Goal: Task Accomplishment & Management: Manage account settings

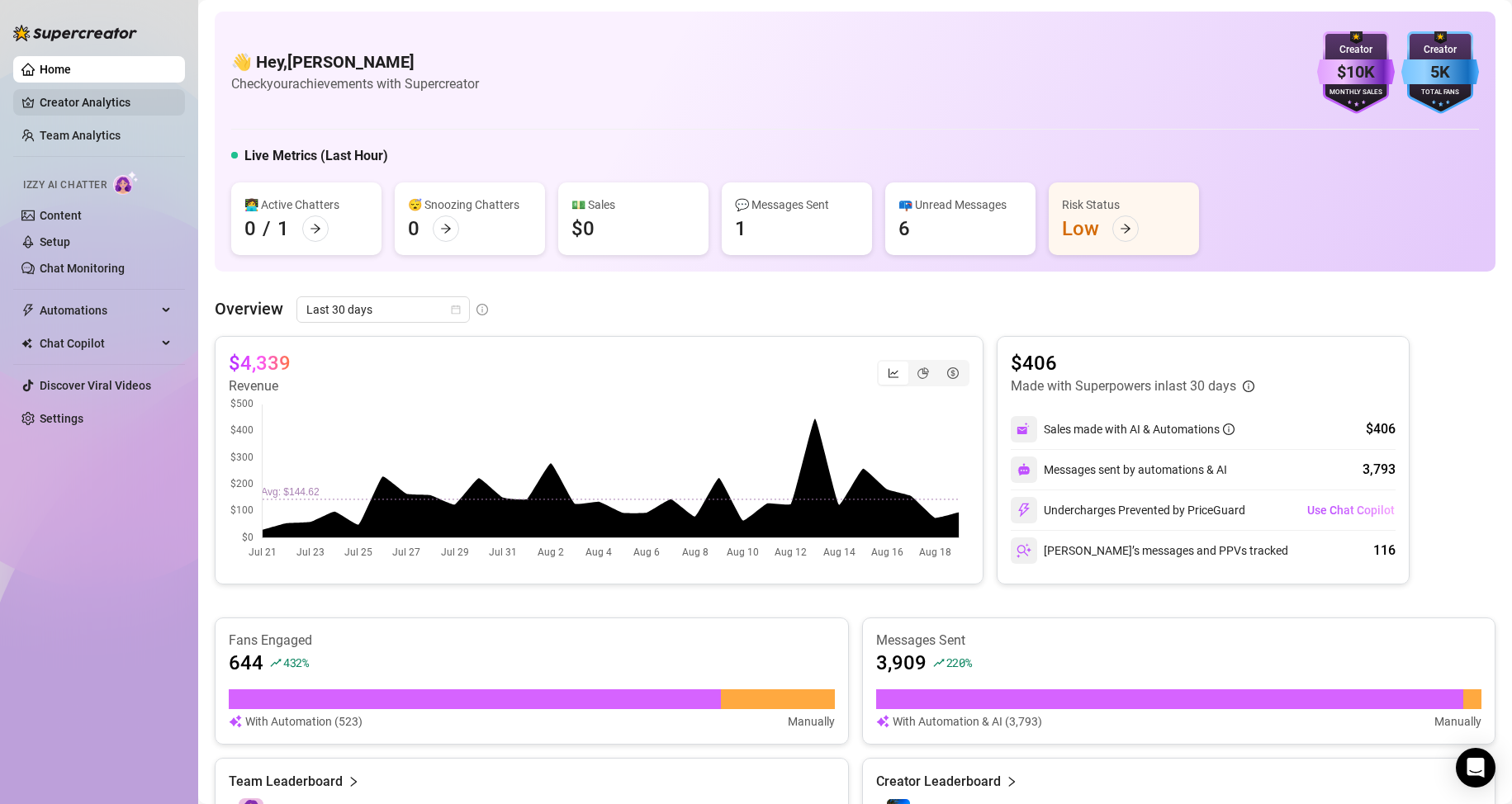
click at [125, 105] on link "Creator Analytics" at bounding box center [106, 102] width 132 height 26
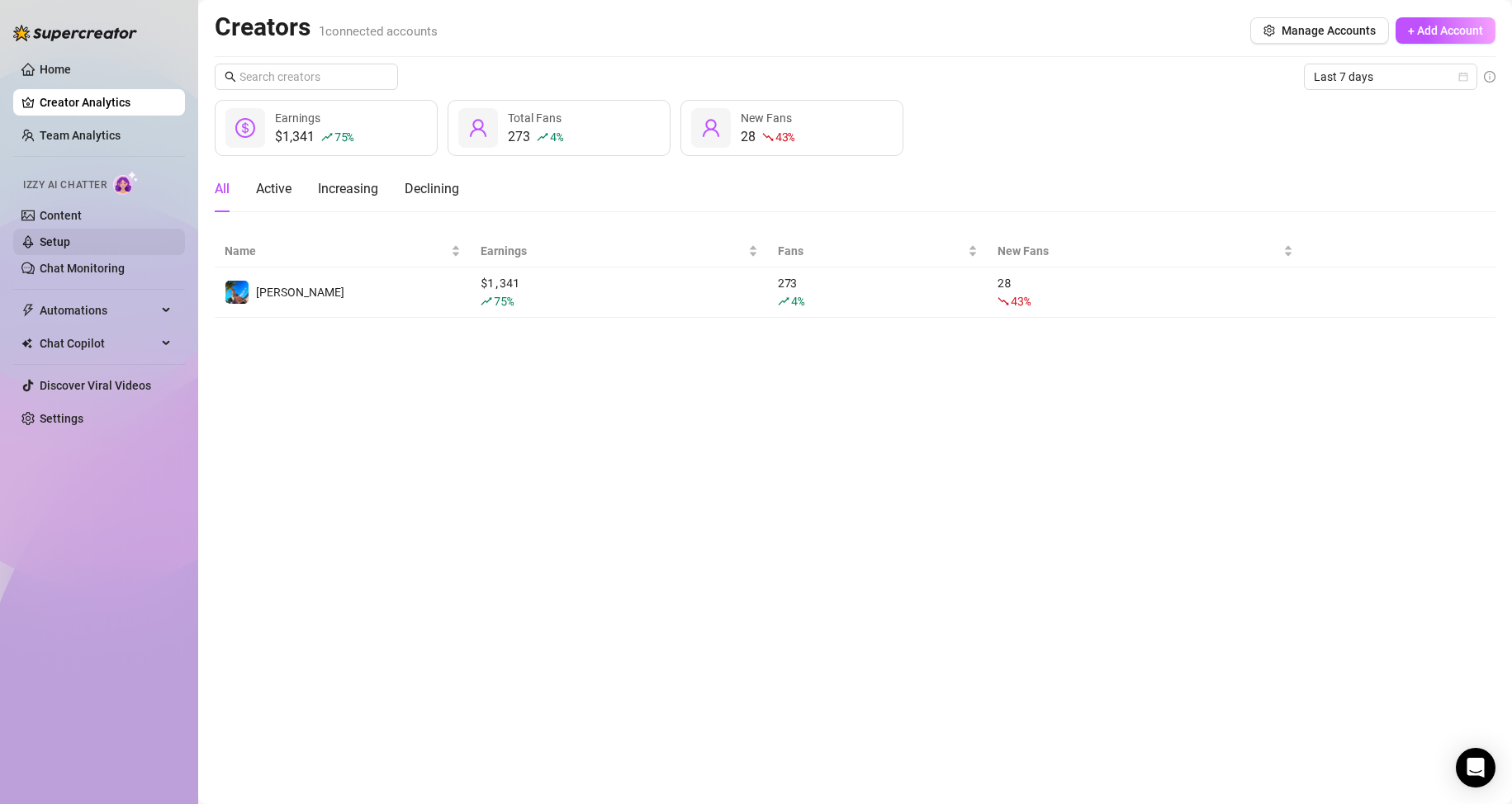
click at [71, 241] on link "Setup" at bounding box center [55, 241] width 30 height 13
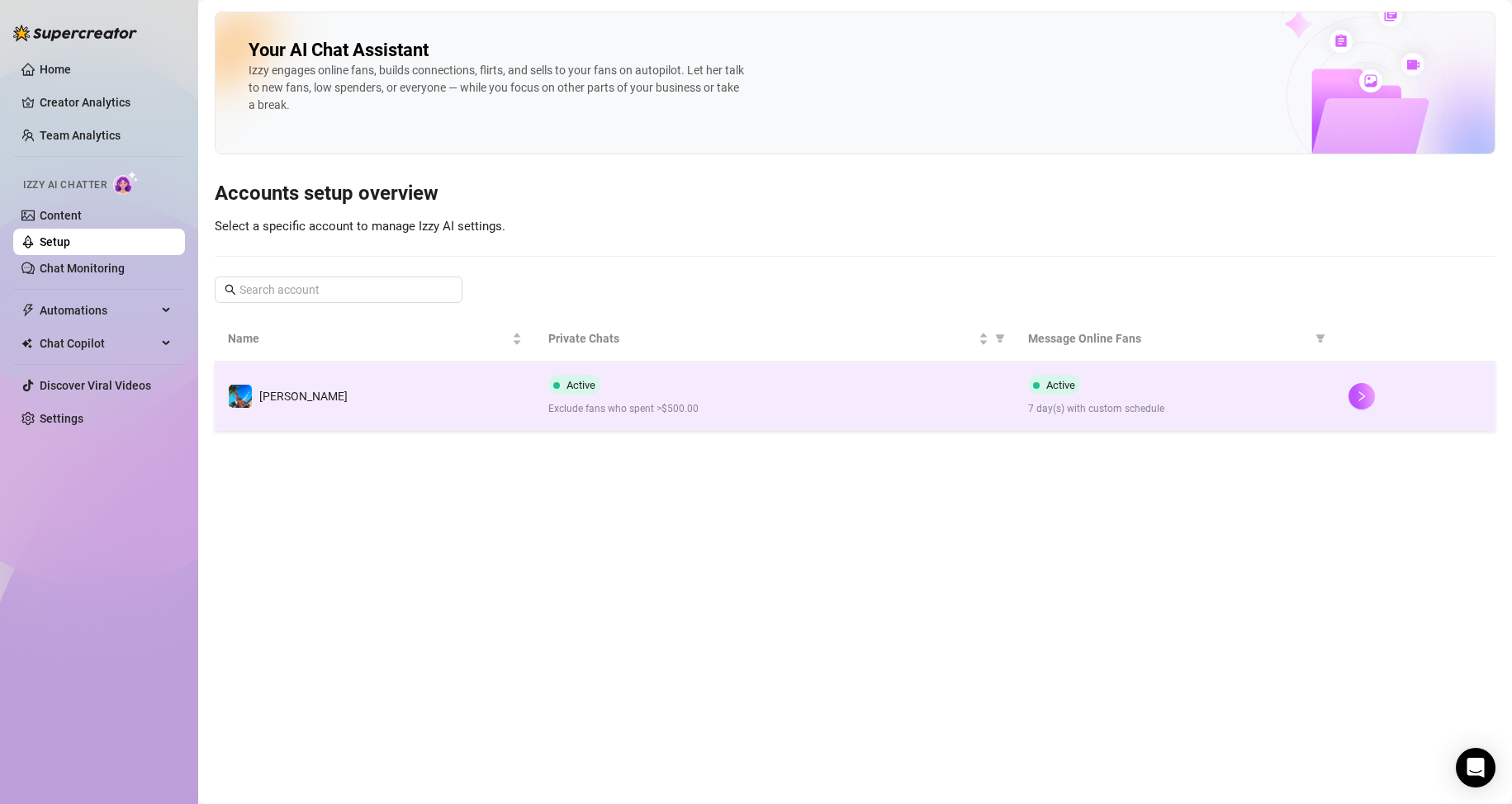
click at [792, 382] on div "Active Exclude fans who spent >$500.00" at bounding box center [774, 395] width 454 height 42
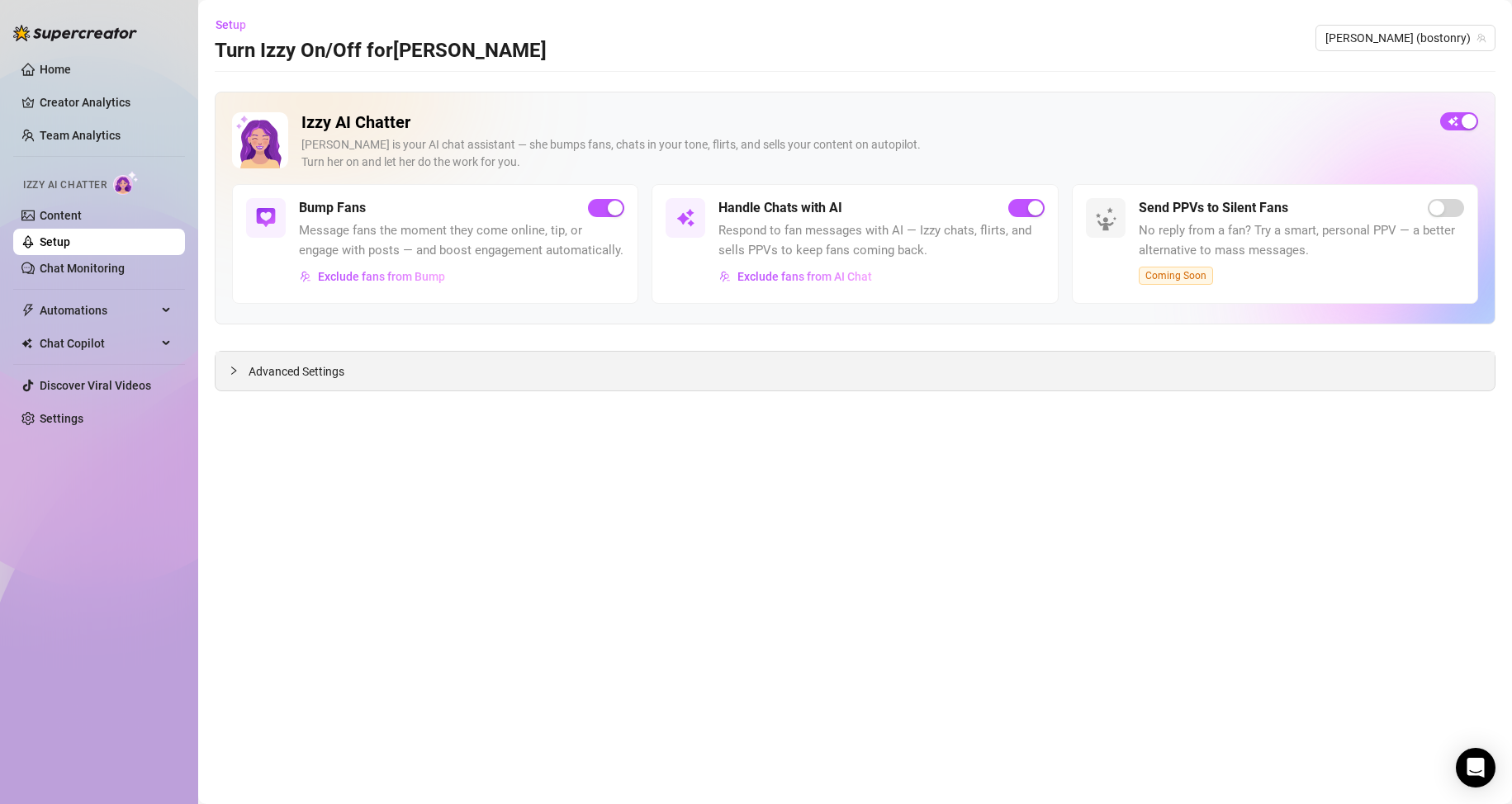
click at [230, 369] on div "Advanced Settings" at bounding box center [854, 371] width 1279 height 39
click at [239, 369] on div at bounding box center [239, 370] width 20 height 18
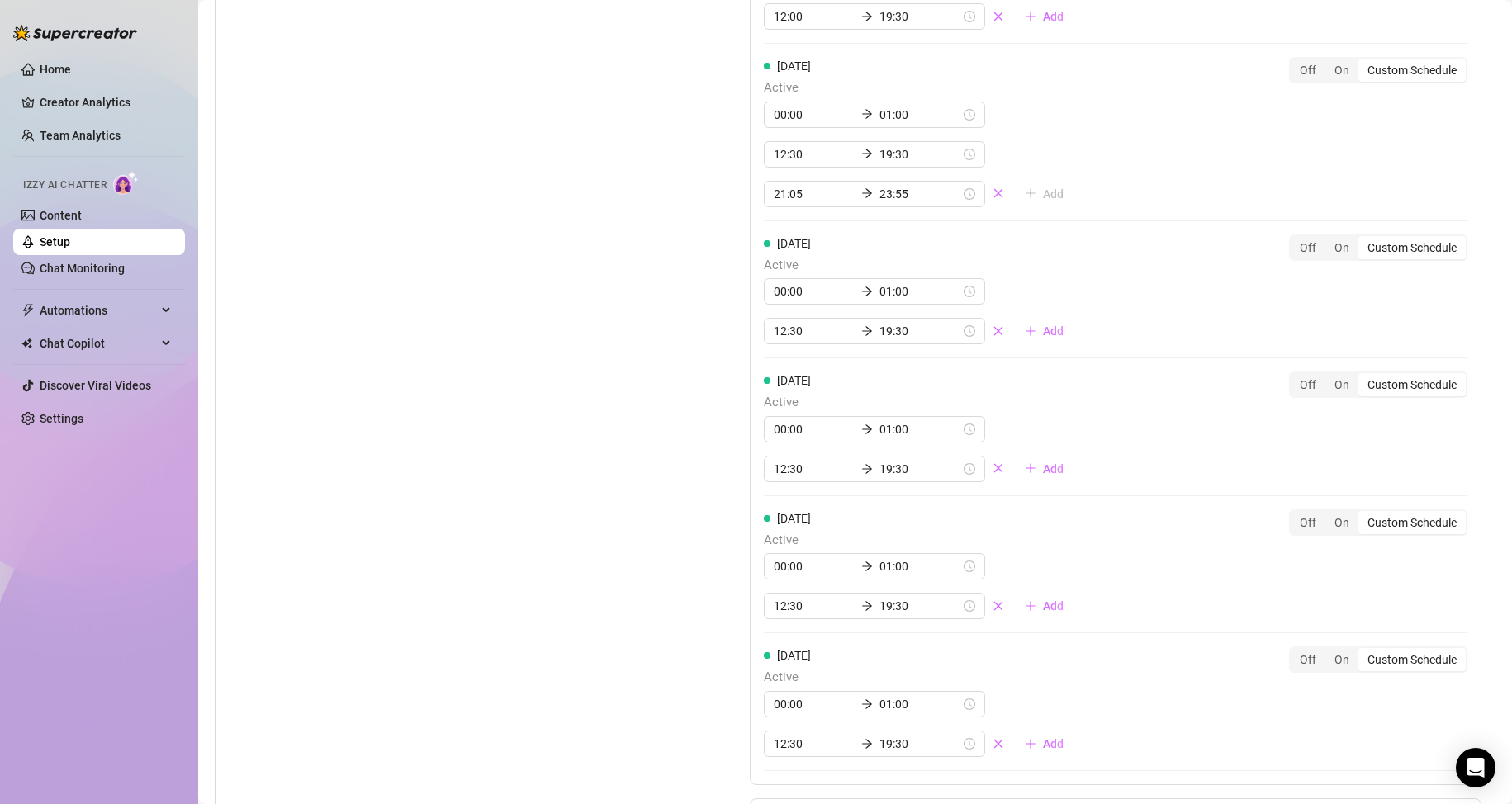
scroll to position [1486, 0]
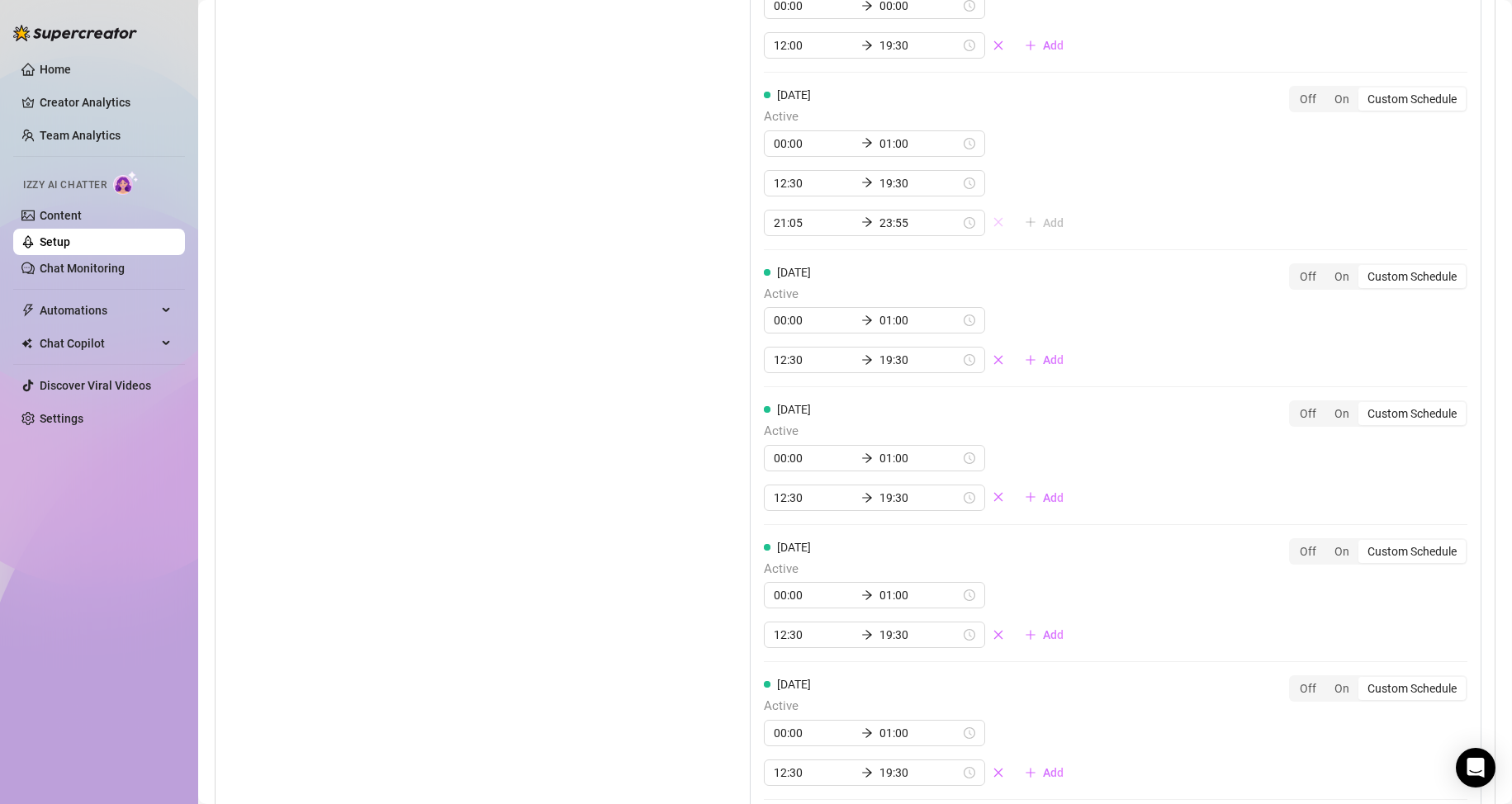
click at [993, 228] on icon "close" at bounding box center [998, 221] width 11 height 11
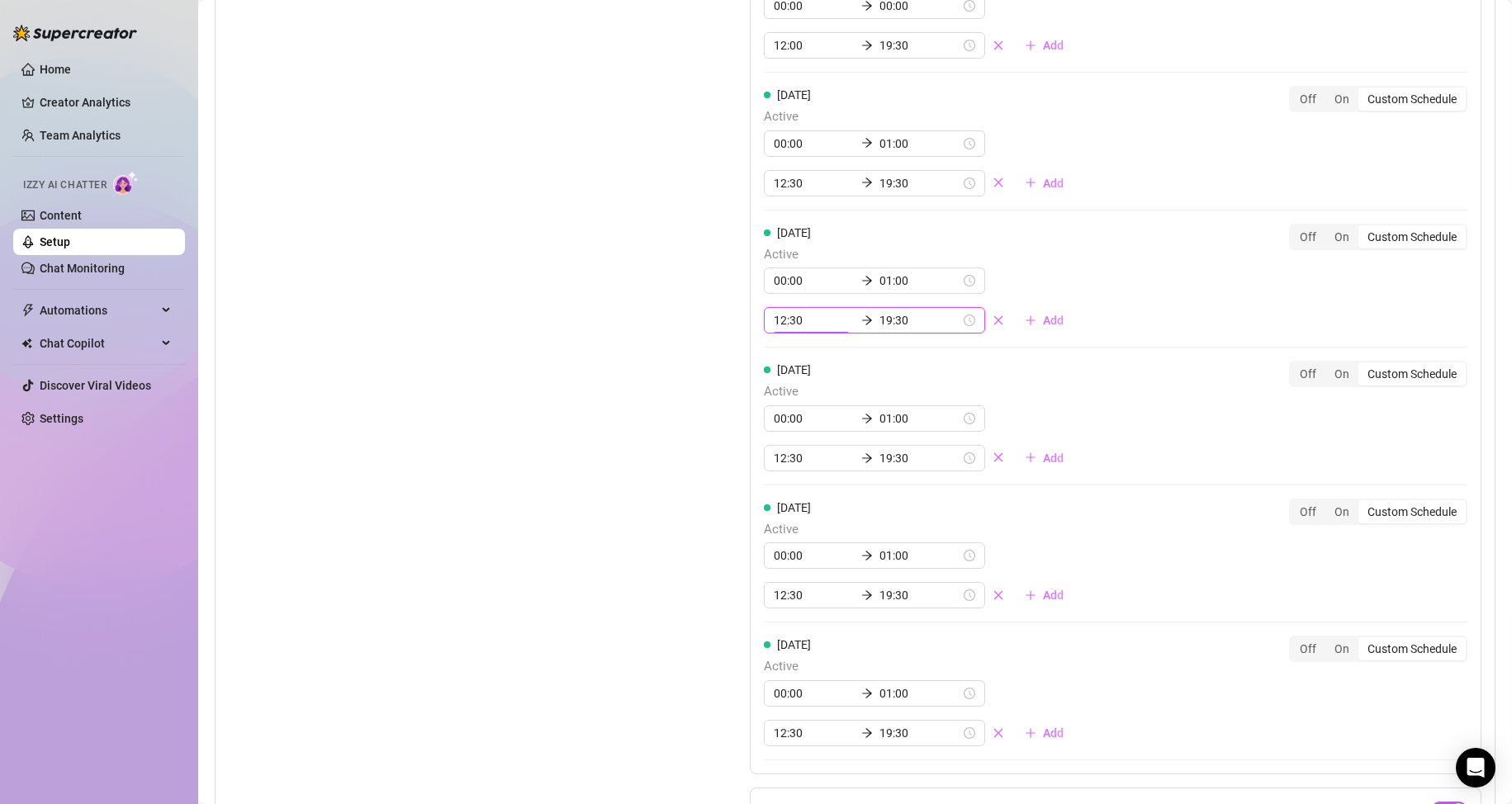
click at [777, 329] on input "12:30" at bounding box center [813, 320] width 81 height 18
click at [789, 405] on div "13" at bounding box center [782, 409] width 40 height 24
type input "13:00"
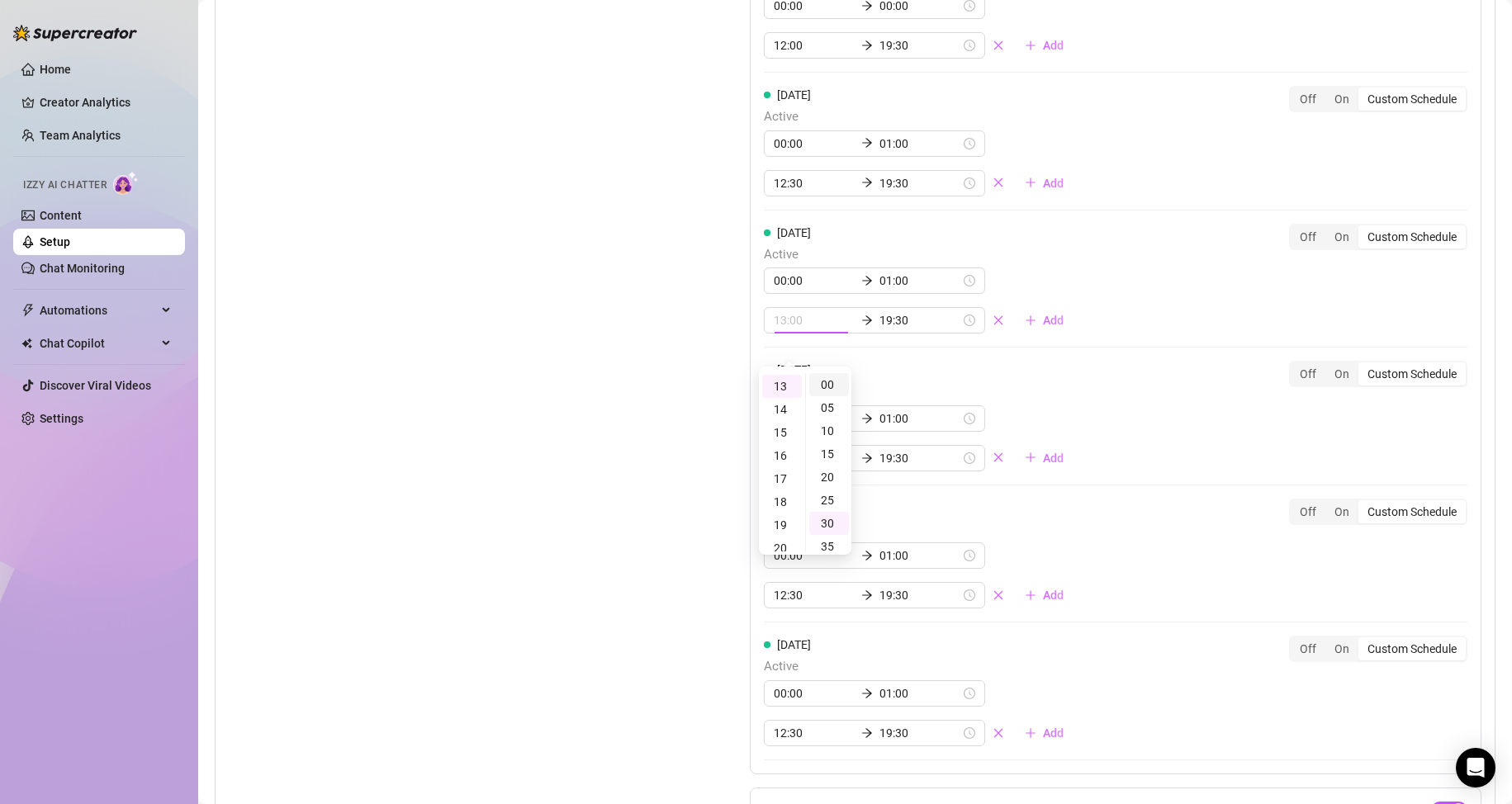
click at [822, 382] on div "00" at bounding box center [829, 384] width 40 height 24
click at [646, 377] on div "Set Active Hours (Izzy Availability) Set specific hours when Izzy engaging with…" at bounding box center [448, 344] width 438 height 1095
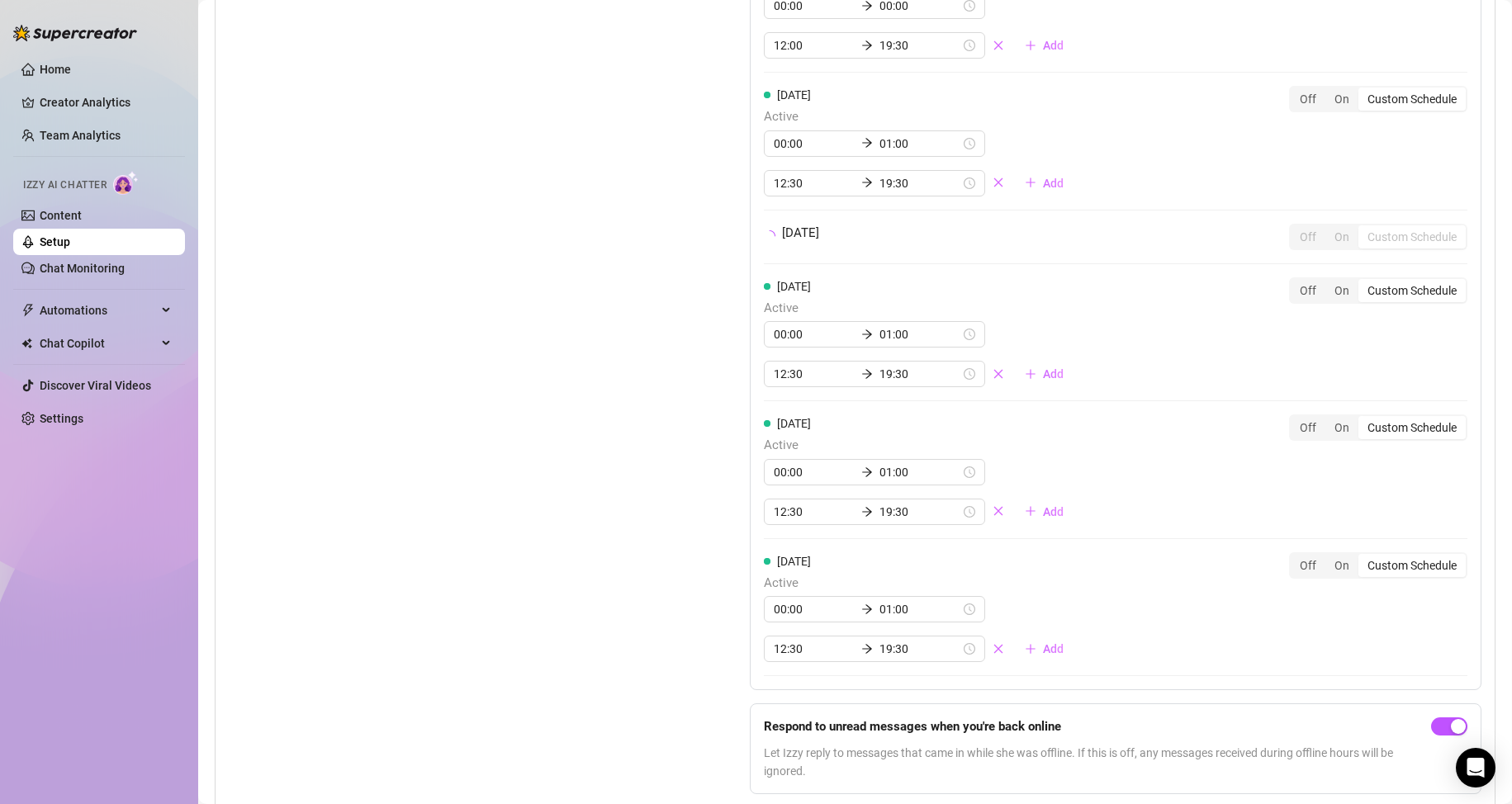
click at [646, 377] on div "Set Active Hours (Izzy Availability) Set specific hours when Izzy engaging with…" at bounding box center [448, 302] width 438 height 1010
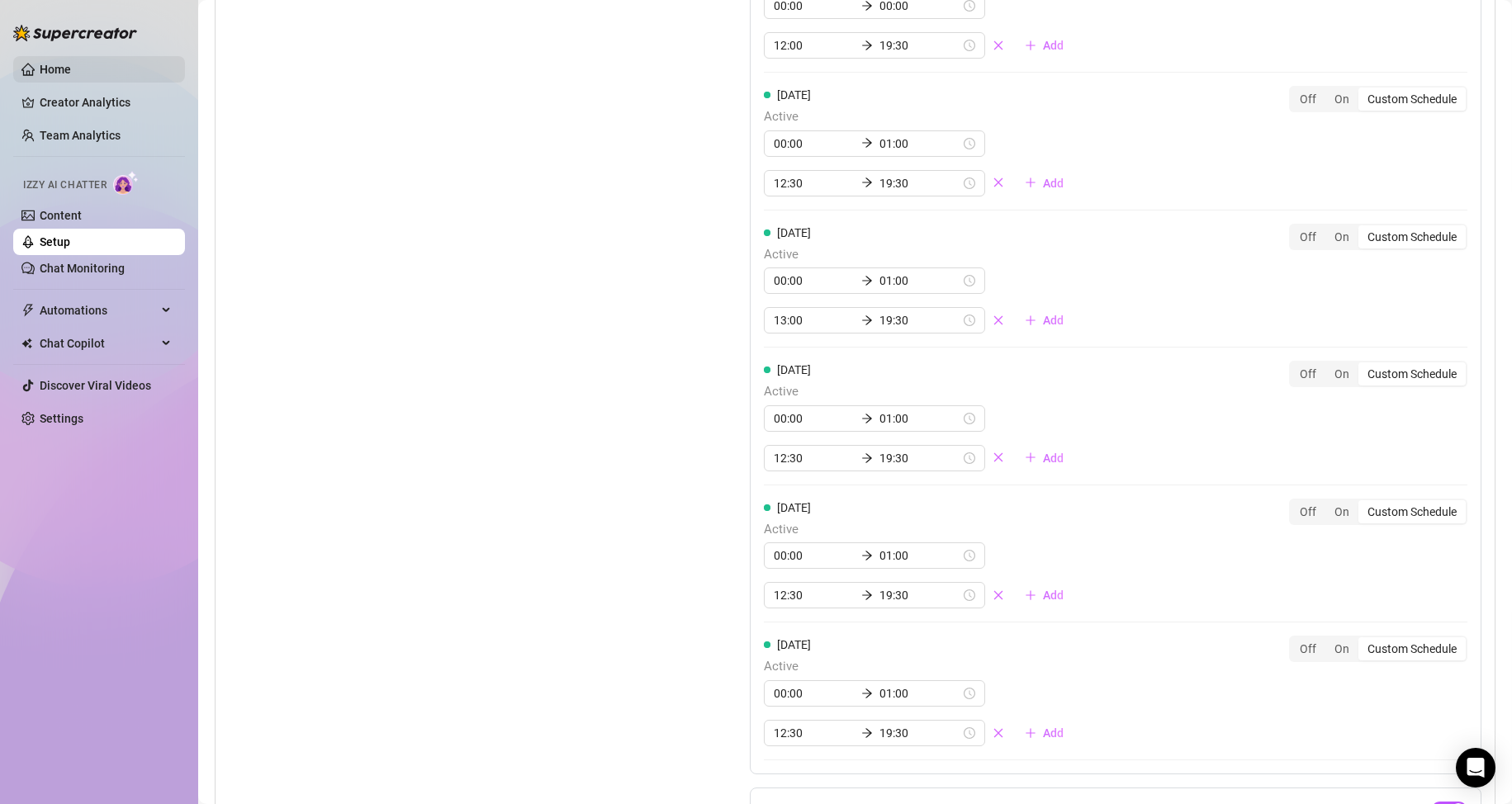
click at [71, 67] on link "Home" at bounding box center [56, 69] width 31 height 13
